Goal: Information Seeking & Learning: Understand process/instructions

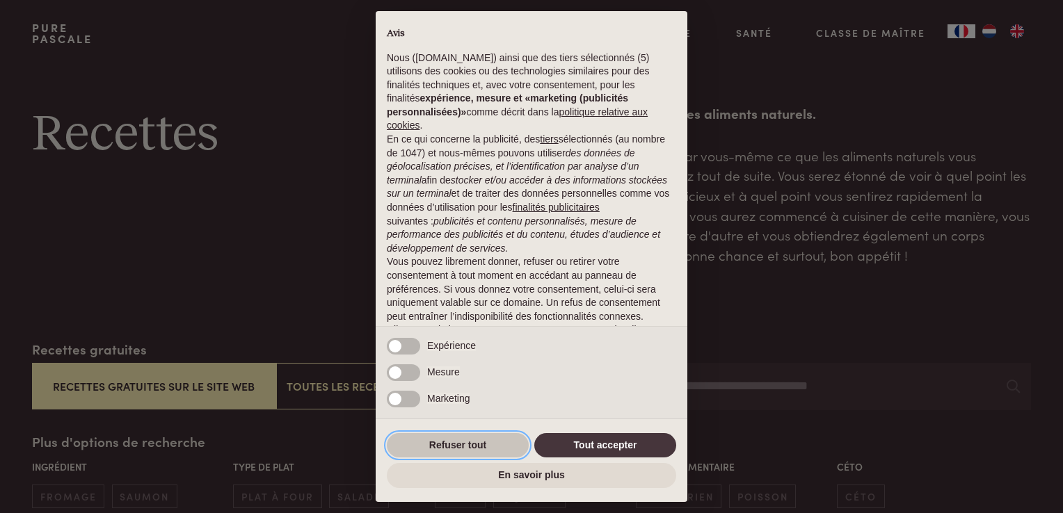
click at [490, 448] on button "Refuser tout" at bounding box center [458, 445] width 142 height 25
click at [441, 442] on button "Refuser tout" at bounding box center [458, 445] width 142 height 25
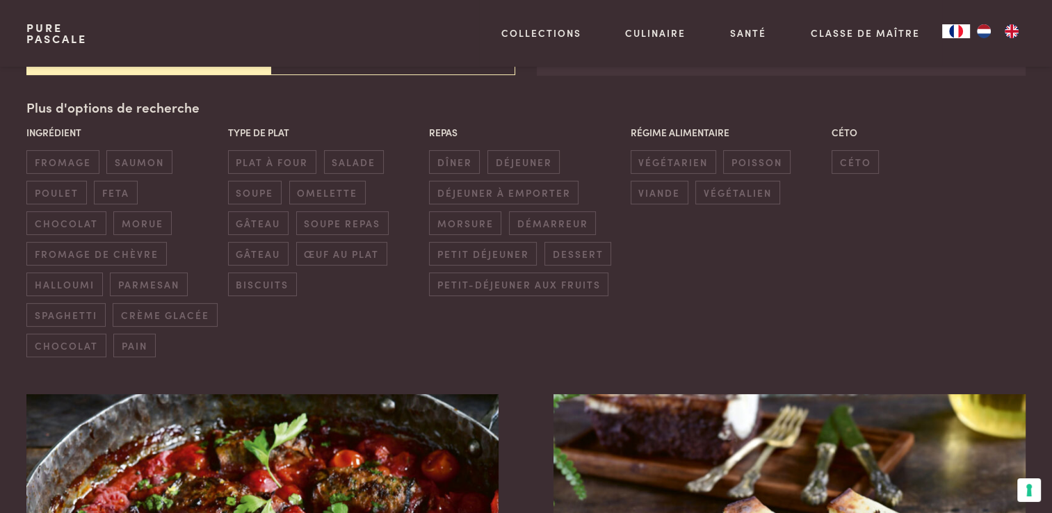
scroll to position [278, 0]
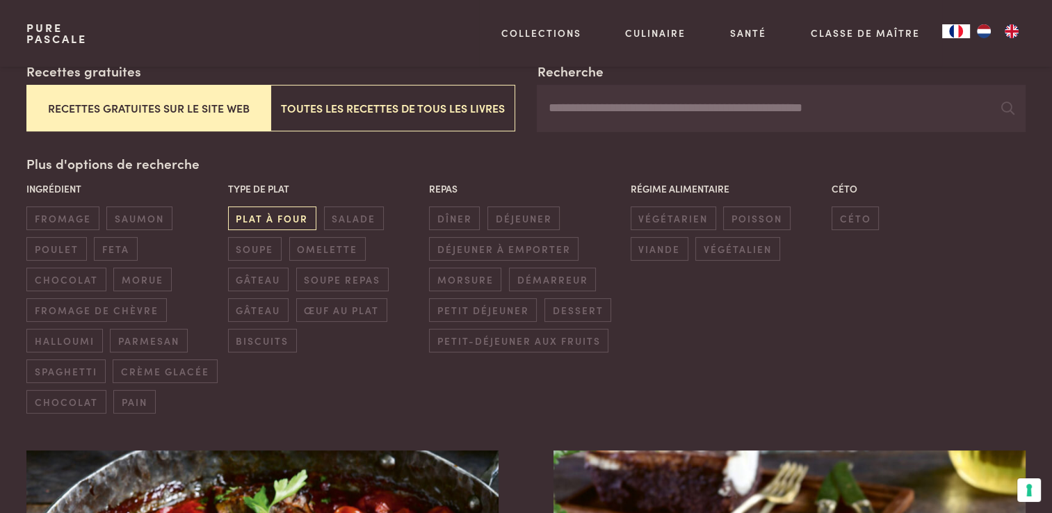
click at [286, 220] on span "plat à four" at bounding box center [272, 218] width 88 height 23
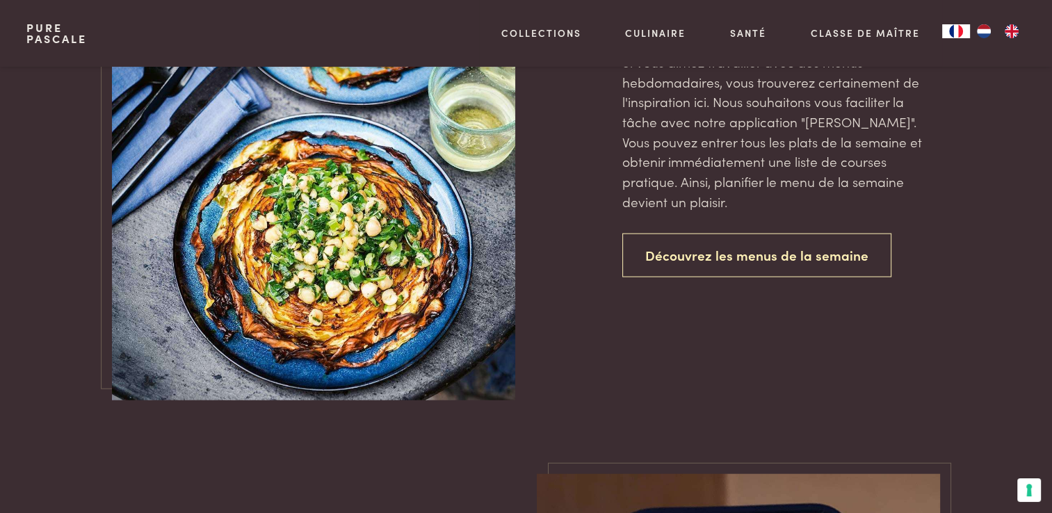
scroll to position [2983, 0]
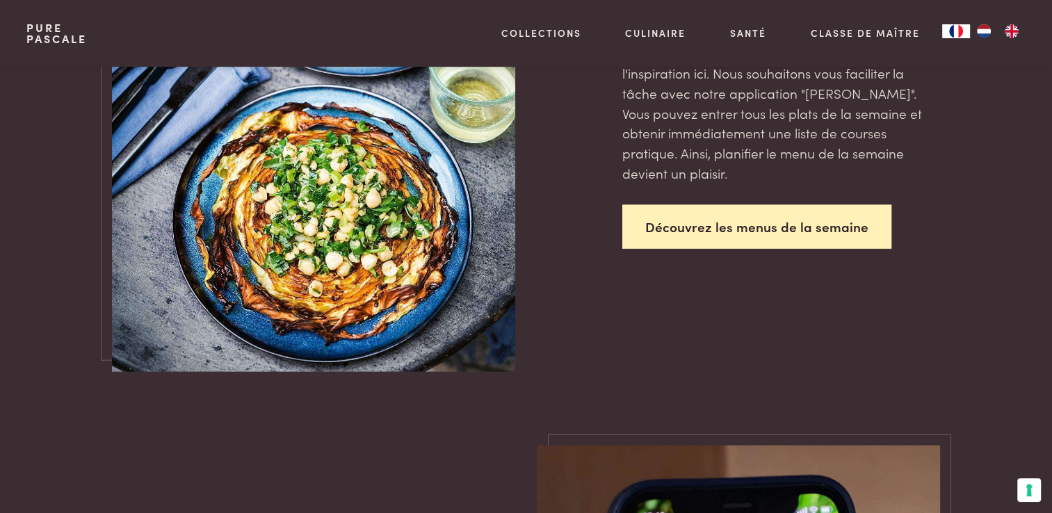
click at [689, 232] on link "Découvrez les menus de la semaine" at bounding box center [757, 227] width 269 height 44
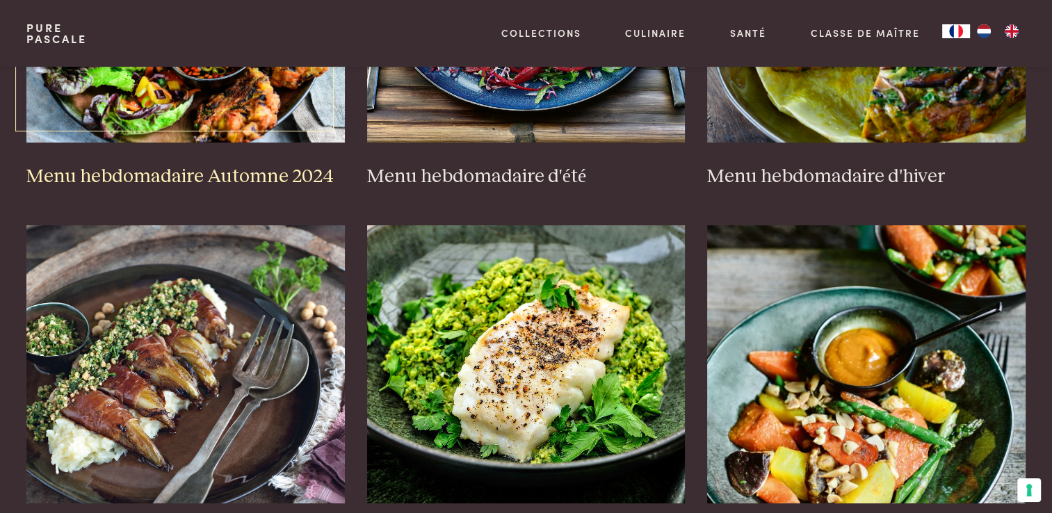
scroll to position [487, 0]
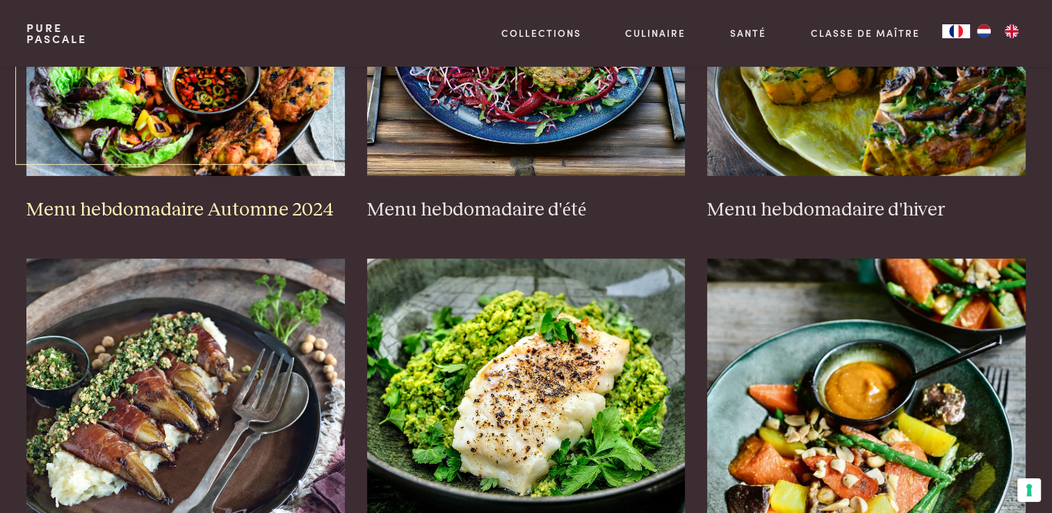
click at [281, 211] on h3 "Menu hebdomadaire Automne 2024" at bounding box center [185, 210] width 319 height 24
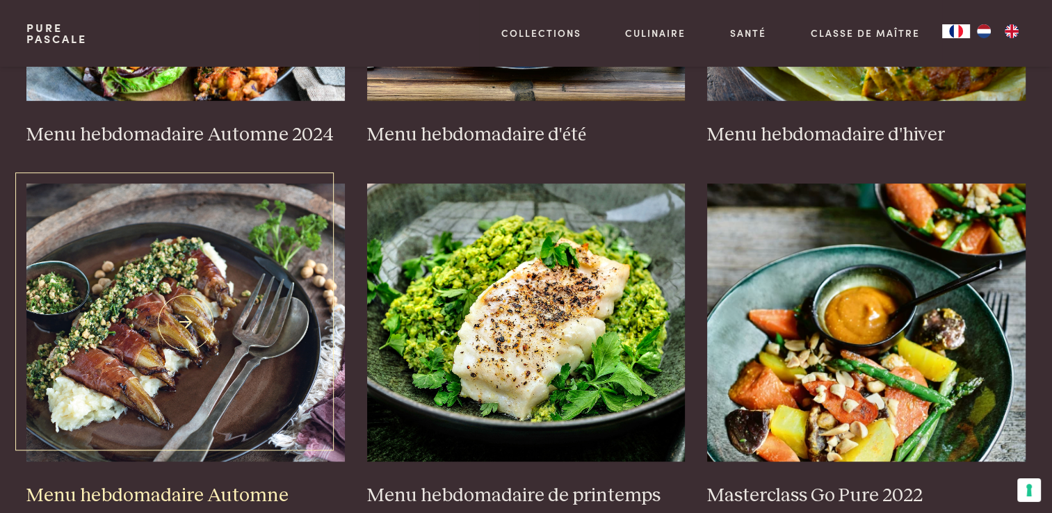
scroll to position [765, 0]
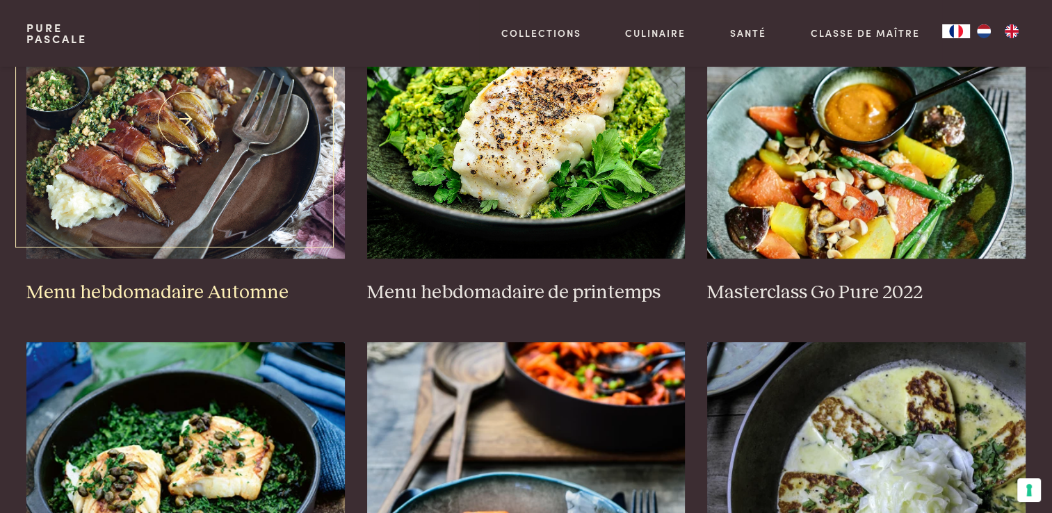
click at [259, 294] on h3 "Menu hebdomadaire Automne" at bounding box center [185, 293] width 319 height 24
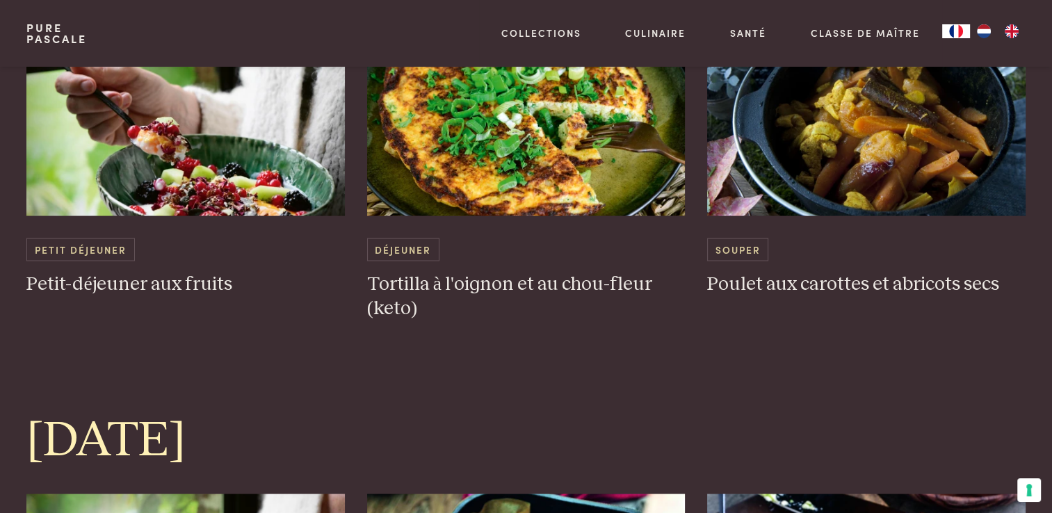
scroll to position [2643, 0]
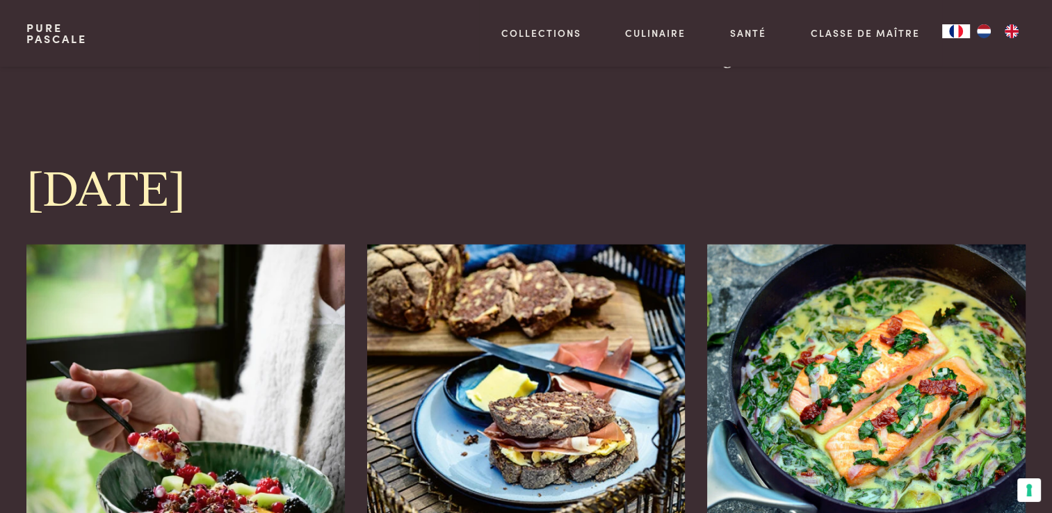
scroll to position [3130, 0]
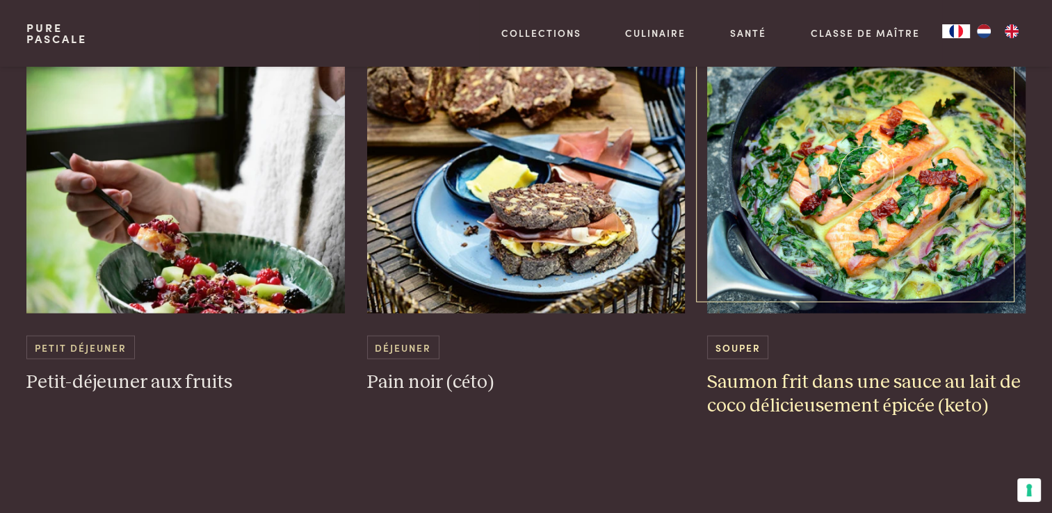
click at [744, 351] on span "Souper" at bounding box center [737, 347] width 61 height 23
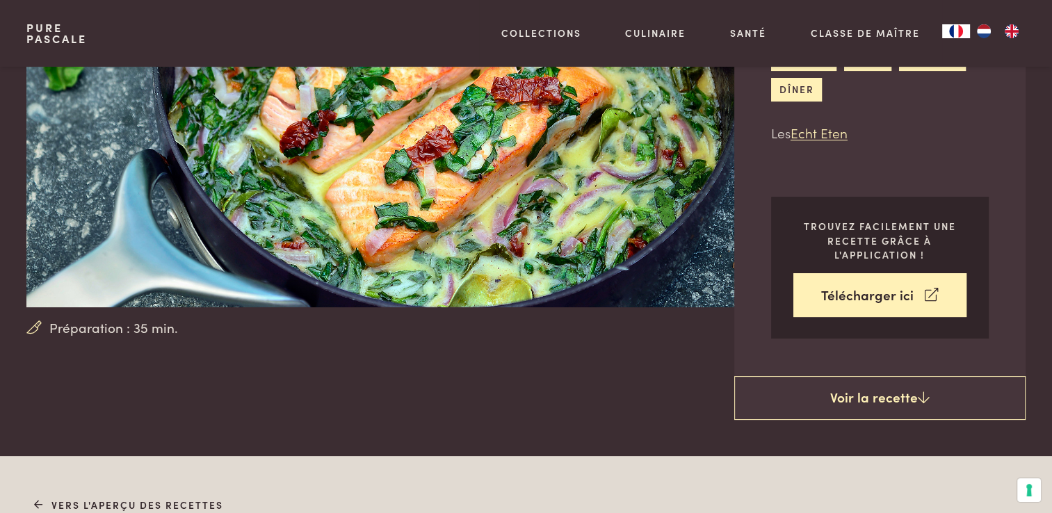
scroll to position [209, 0]
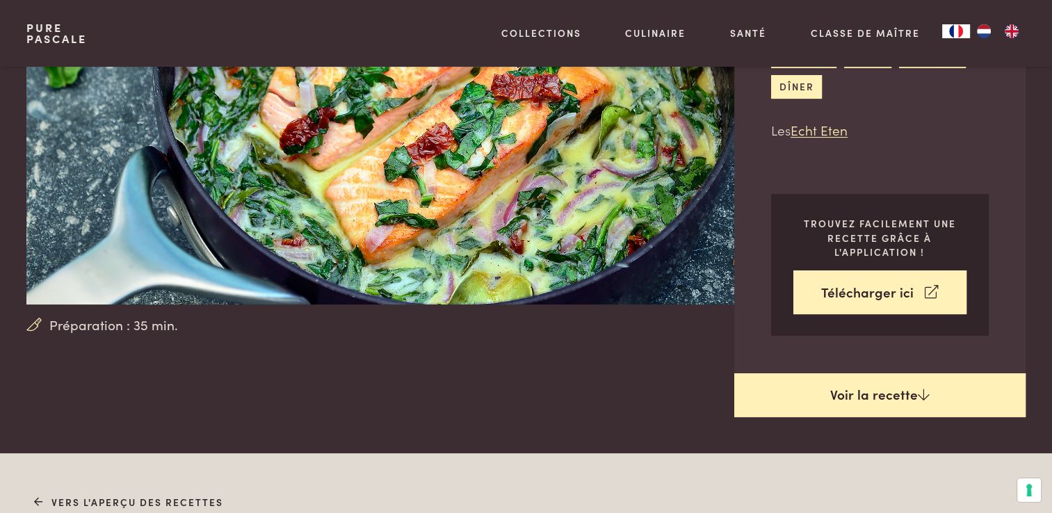
click at [796, 385] on link "Voir la recette" at bounding box center [880, 396] width 291 height 45
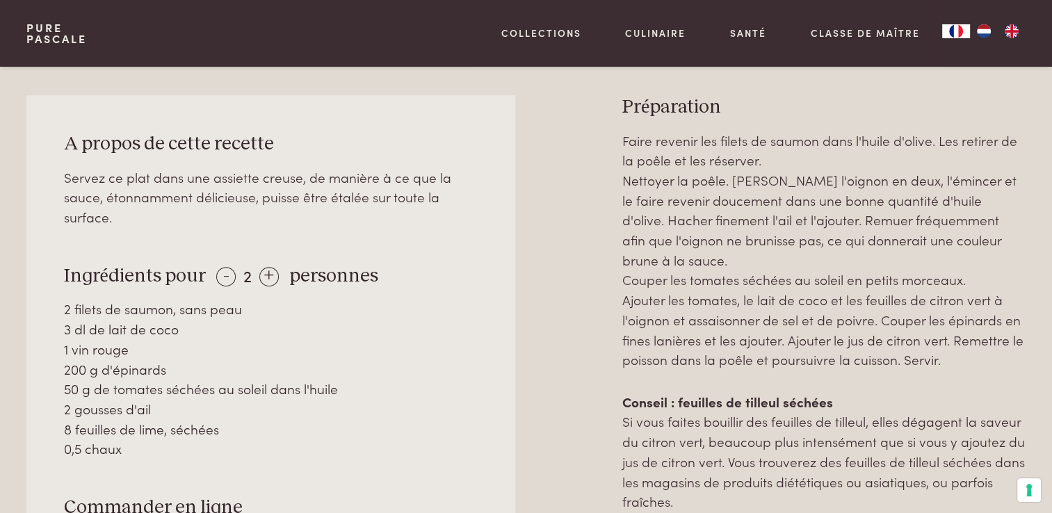
scroll to position [662, 0]
click at [269, 273] on div "+" at bounding box center [268, 275] width 19 height 19
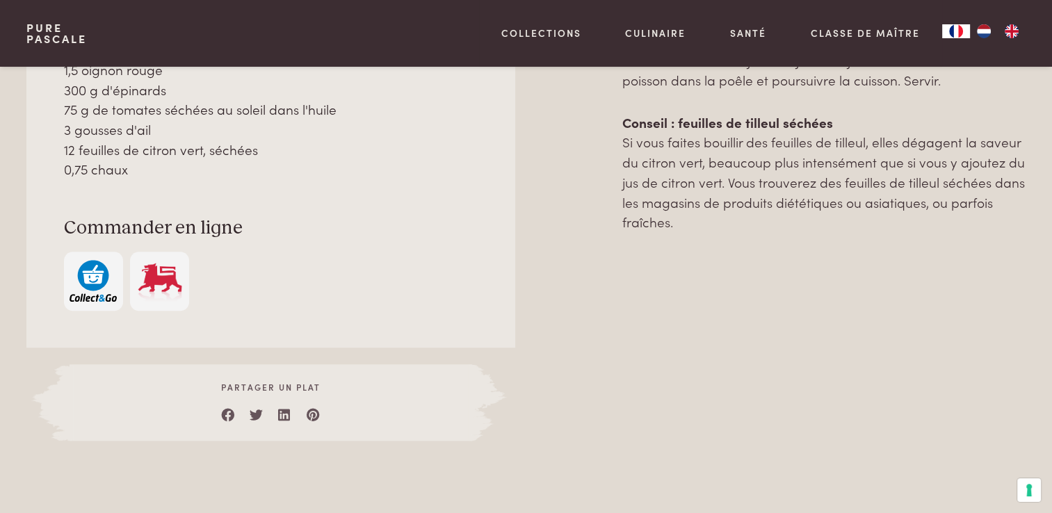
scroll to position [662, 0]
